Goal: Task Accomplishment & Management: Use online tool/utility

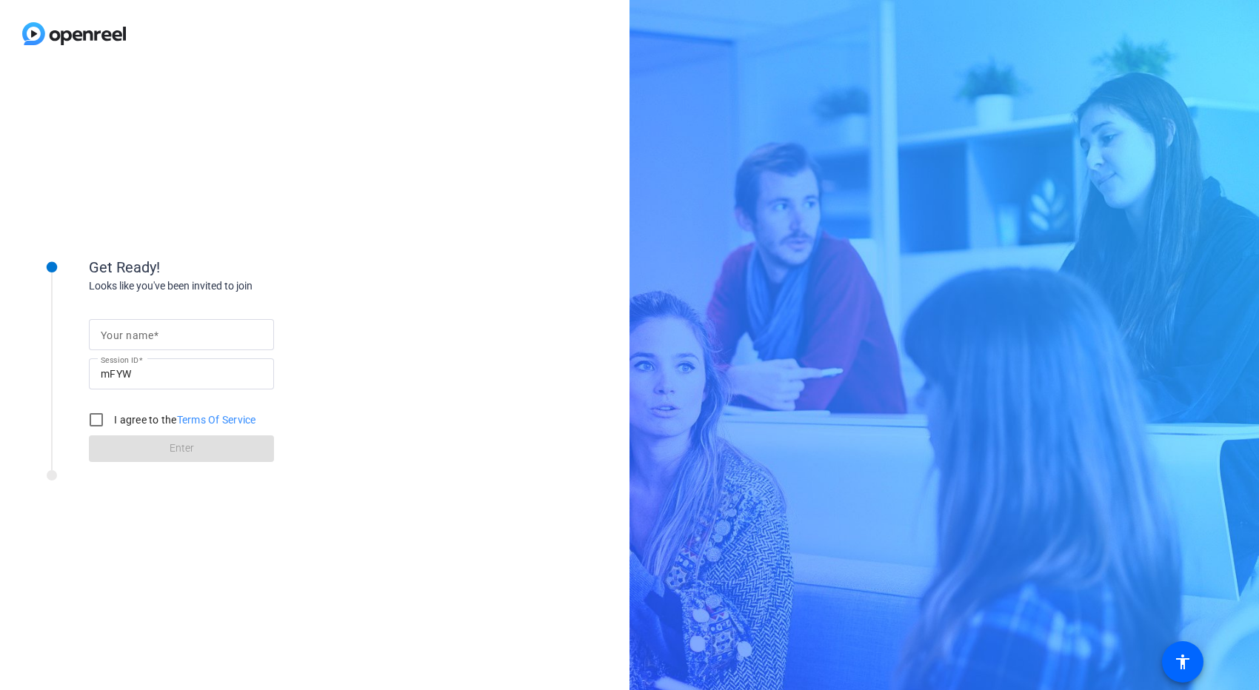
click at [150, 338] on mat-label "Your name" at bounding box center [127, 336] width 53 height 12
click at [150, 338] on input "Your name" at bounding box center [181, 335] width 161 height 18
type input "[PERSON_NAME]"
click at [103, 423] on input "I agree to the Terms Of Service" at bounding box center [96, 420] width 30 height 30
checkbox input "true"
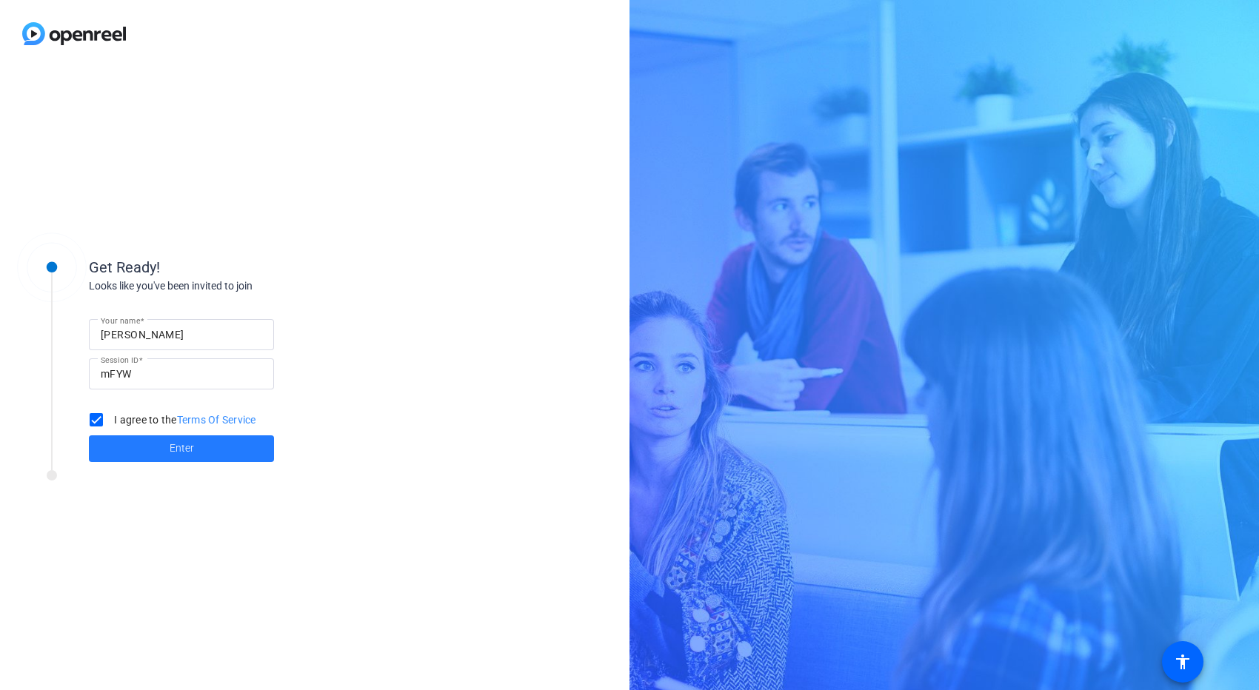
click at [125, 442] on span at bounding box center [181, 449] width 185 height 36
click at [192, 341] on input "Your name" at bounding box center [181, 335] width 161 height 18
type input "[PERSON_NAME]"
click at [95, 426] on input "I agree to the Terms Of Service" at bounding box center [96, 420] width 30 height 30
checkbox input "true"
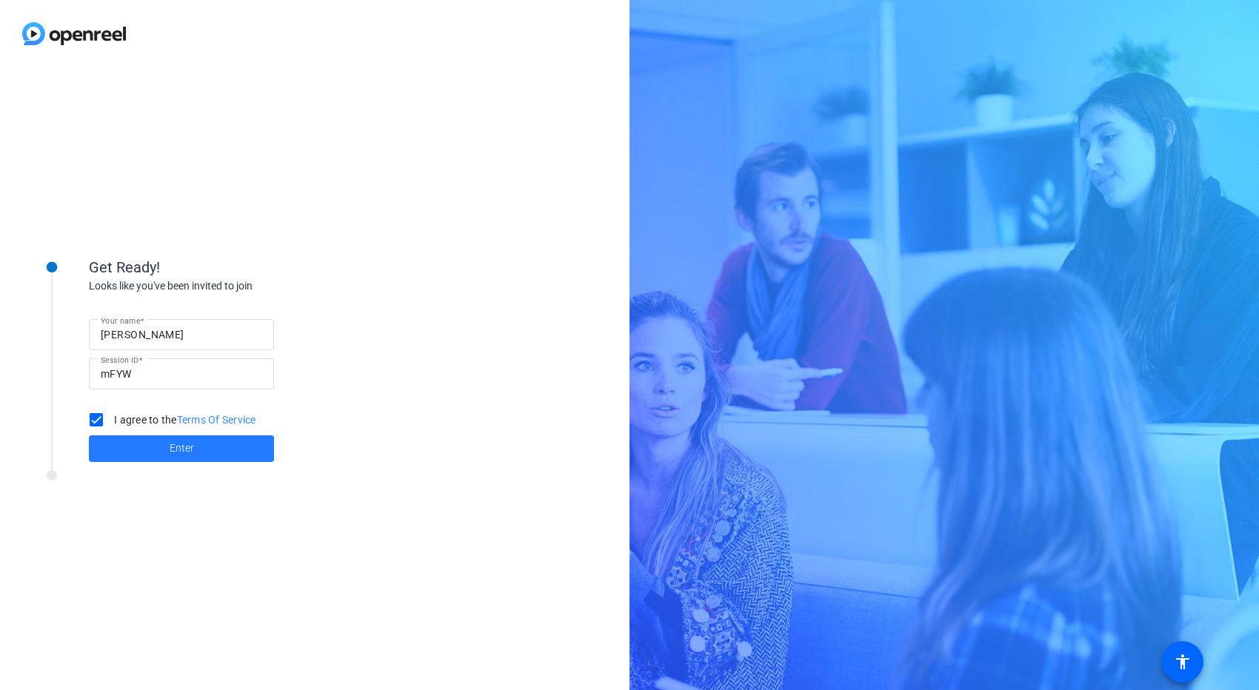
click at [132, 447] on span at bounding box center [181, 449] width 185 height 36
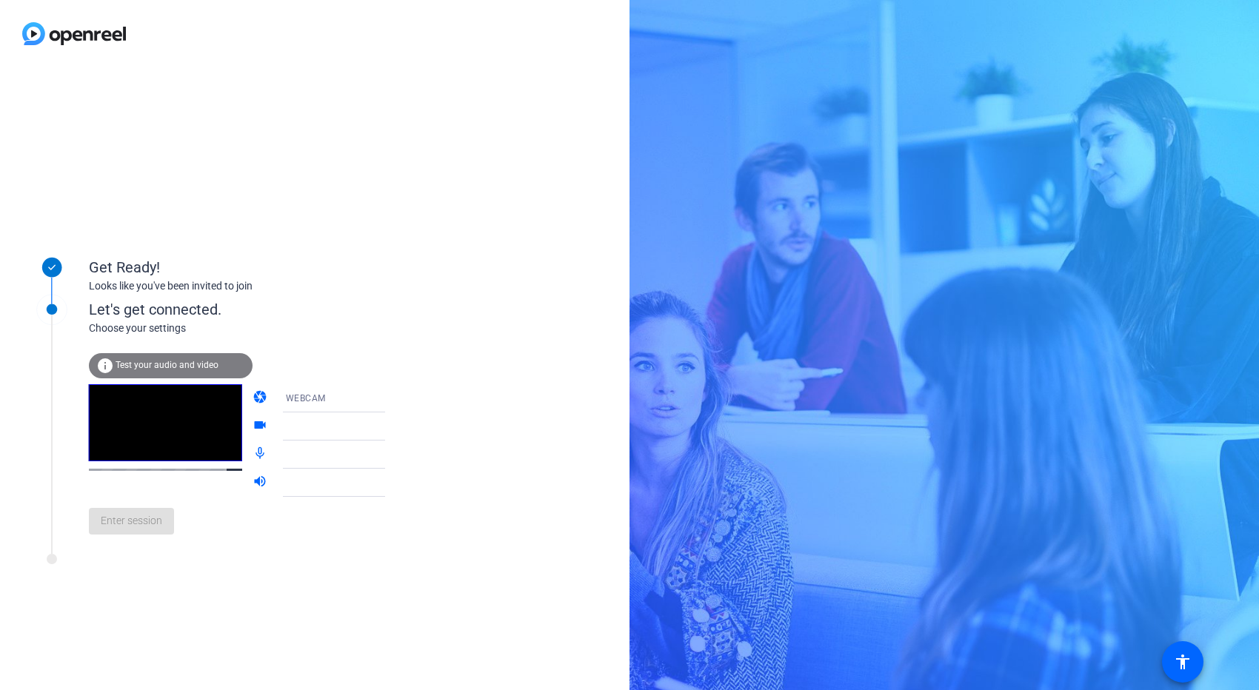
click at [391, 399] on icon at bounding box center [400, 399] width 18 height 18
click at [385, 378] on div at bounding box center [629, 345] width 1259 height 690
click at [164, 531] on span at bounding box center [131, 522] width 85 height 36
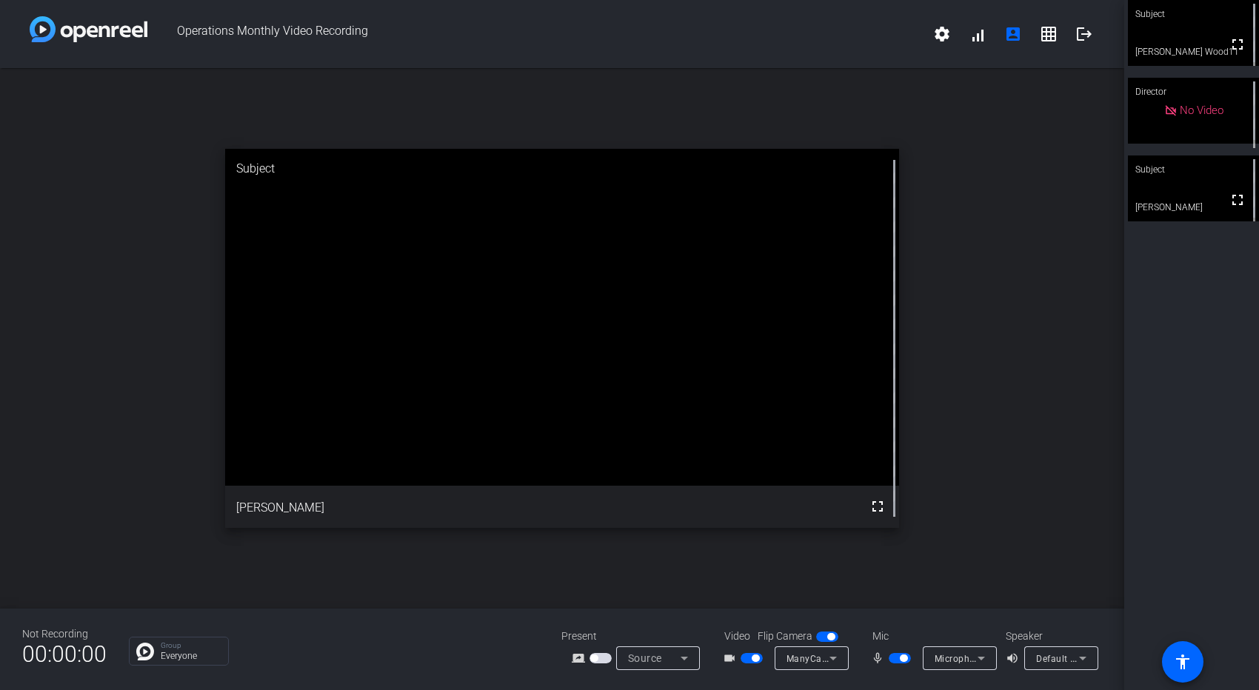
click at [100, 266] on div "open_in_new Subject fullscreen [PERSON_NAME]" at bounding box center [562, 338] width 1124 height 541
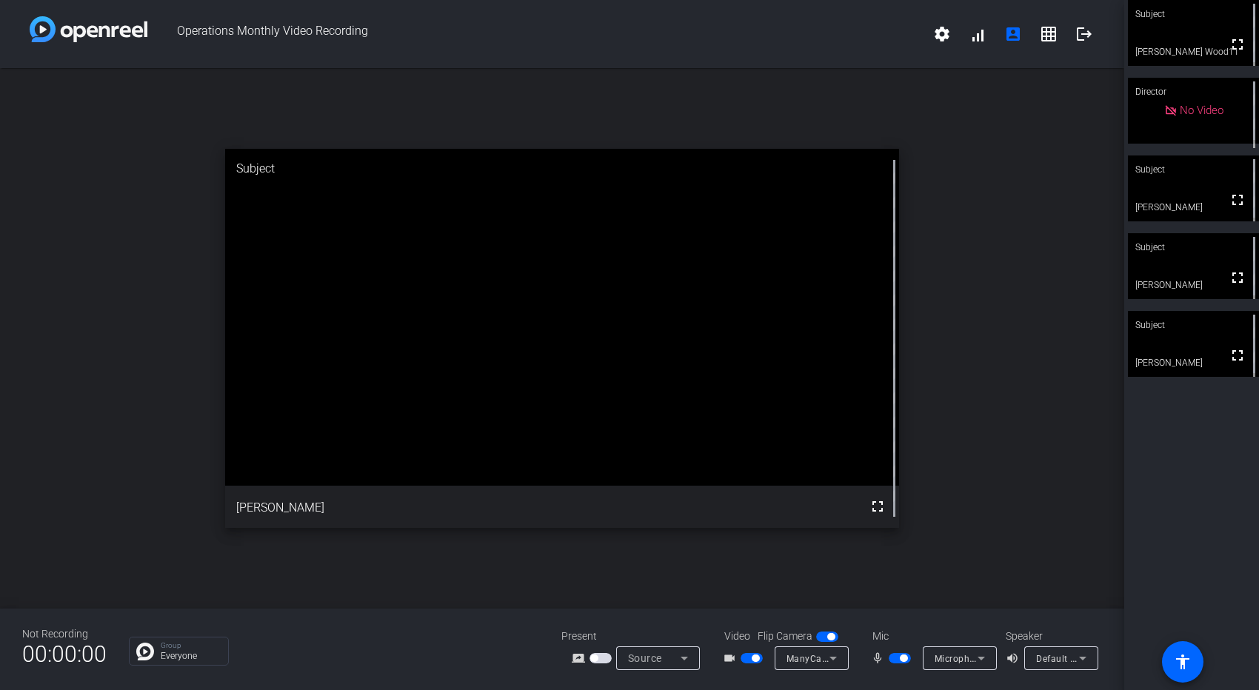
click at [444, 650] on div "Group Everyone" at bounding box center [334, 651] width 410 height 29
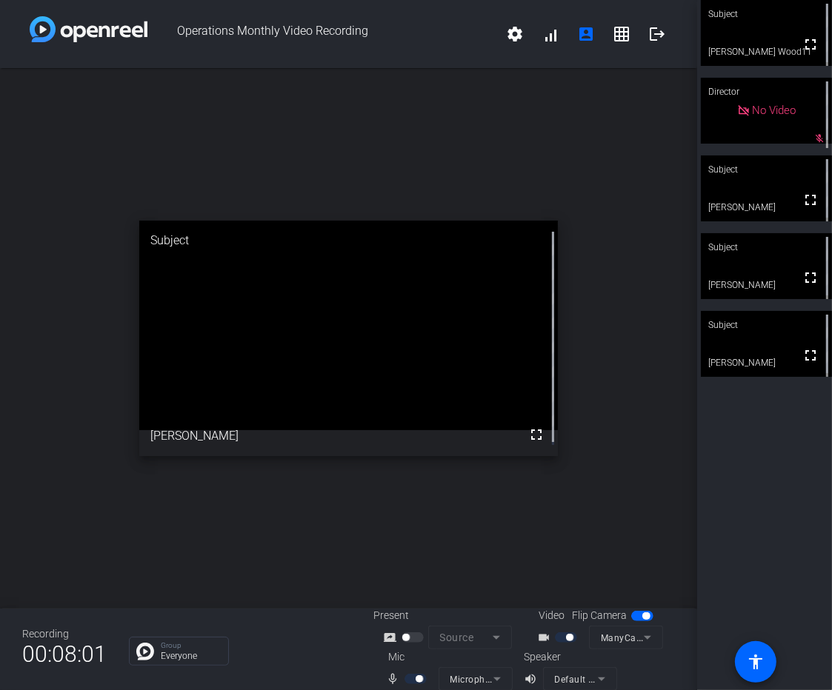
click at [122, 678] on div "Recording 00:08:01 Group Everyone Present screen_share_outline Source Video Fli…" at bounding box center [348, 649] width 697 height 81
click at [21, 685] on div "Recording 00:09:09 Group Everyone Present screen_share_outline Source Video Fli…" at bounding box center [348, 649] width 697 height 81
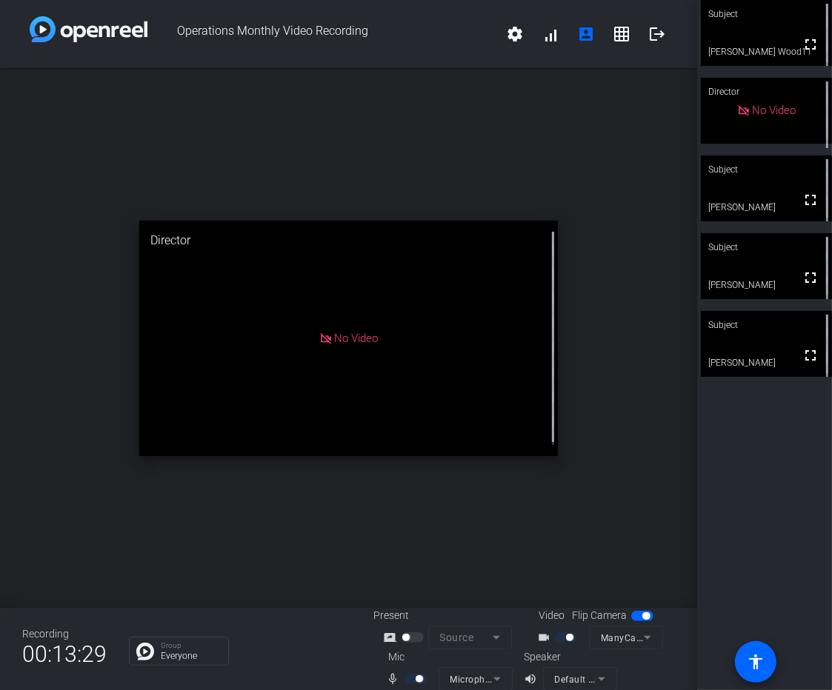
click at [330, 667] on div "Recording 00:13:29 Group Everyone Present screen_share_outline Source Video Fli…" at bounding box center [348, 649] width 697 height 81
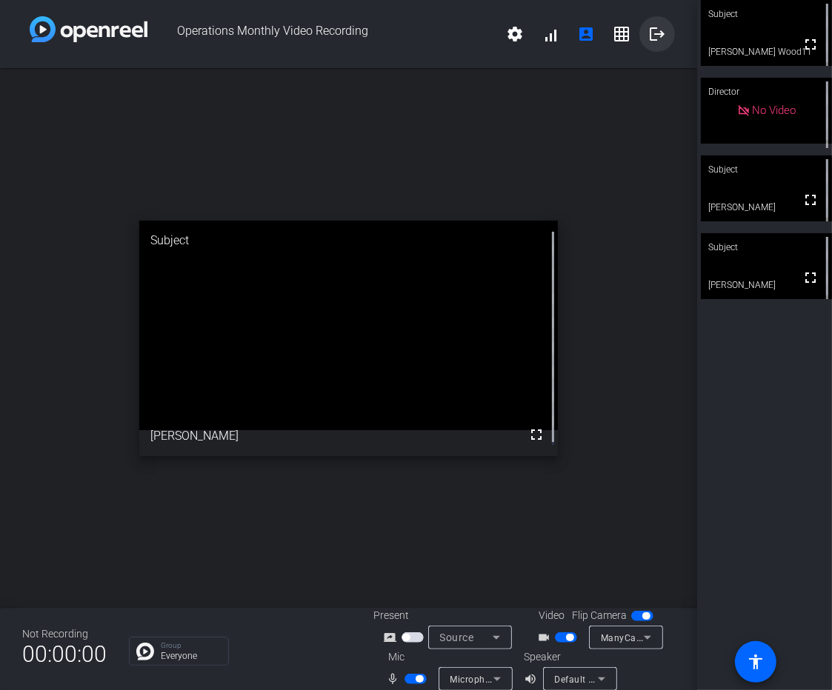
click at [652, 39] on mat-icon "logout" at bounding box center [657, 34] width 18 height 18
